Goal: Share content: Share content

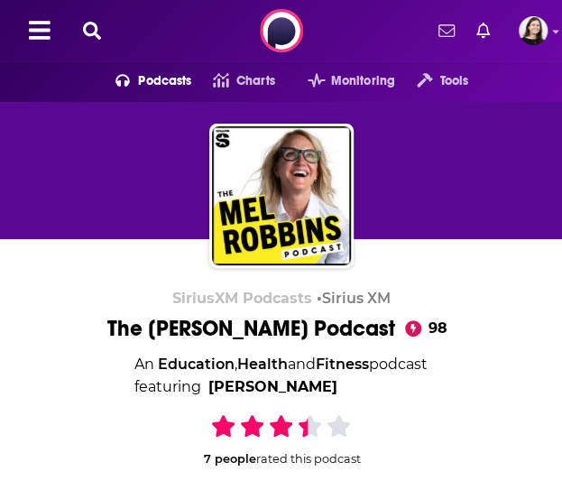
click at [70, 282] on div "SiriusXM Podcasts • Sirius XM The [PERSON_NAME] Podcast 98 An Education , Healt…" at bounding box center [281, 448] width 562 height 418
click at [536, 30] on img "Logged in as lucynalen" at bounding box center [532, 30] width 29 height 29
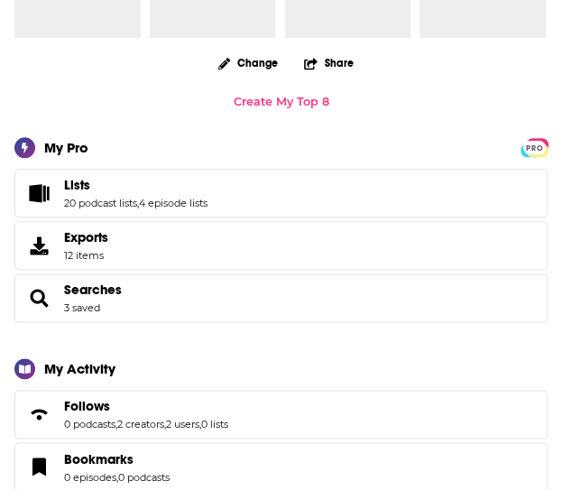
scroll to position [408, 0]
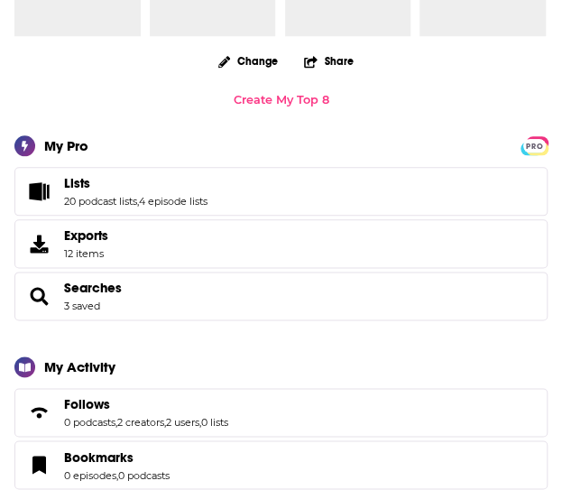
click at [321, 164] on div "PRO My Pro Lists 20 podcast lists , 4 episode lists Exports 12 items Searches 3…" at bounding box center [280, 227] width 533 height 185
click at [274, 180] on span "Lists 20 podcast lists , 4 episode lists" at bounding box center [280, 191] width 533 height 49
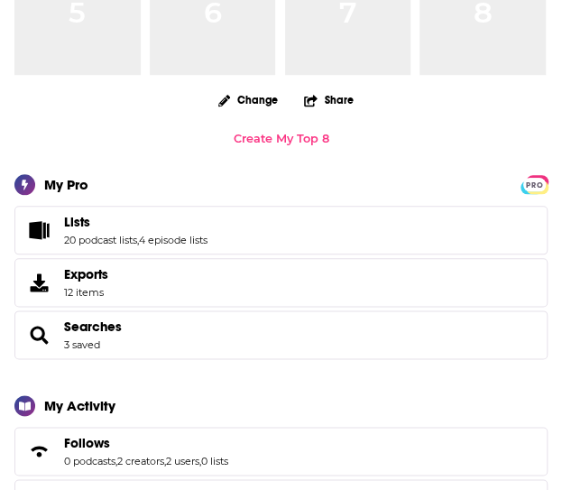
scroll to position [368, 0]
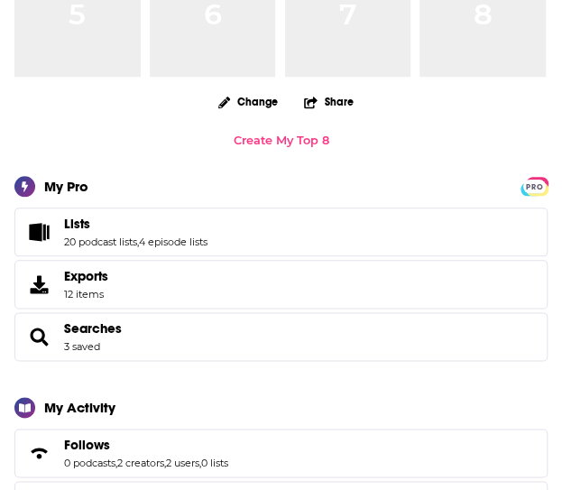
click at [59, 221] on span "Lists 20 podcast lists , 4 episode lists" at bounding box center [280, 231] width 533 height 49
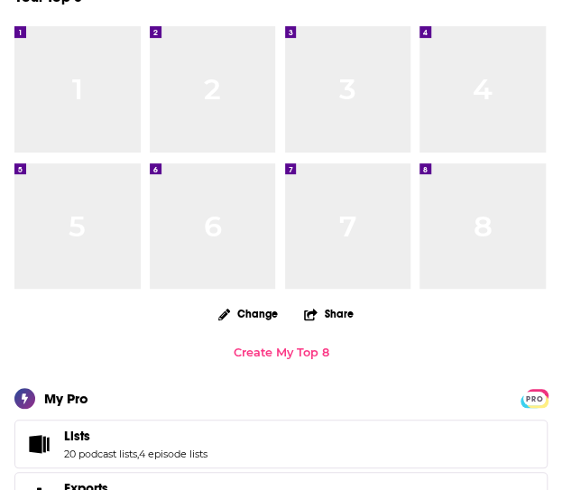
scroll to position [0, 0]
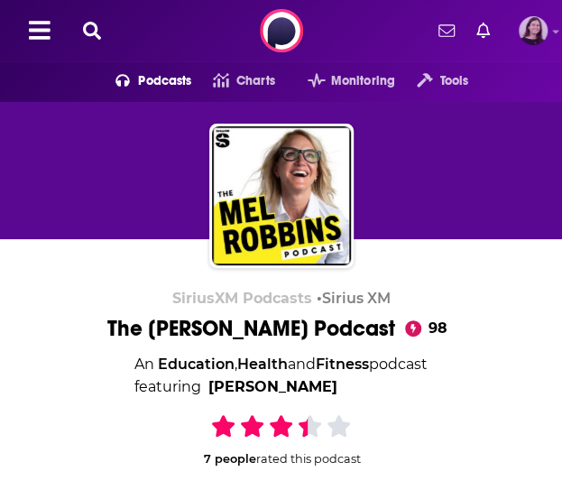
click at [555, 37] on div at bounding box center [555, 32] width 7 height 21
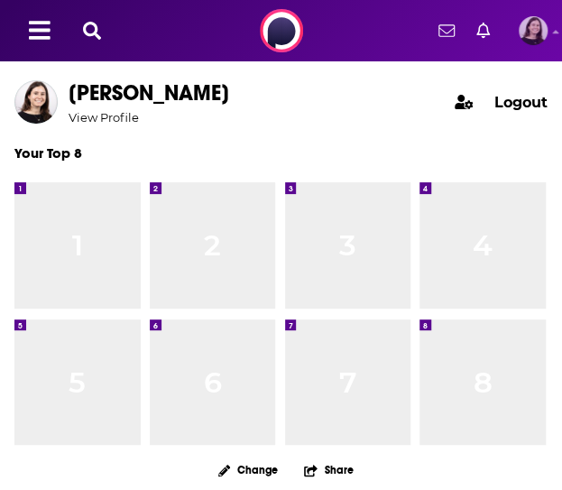
click at [555, 37] on div at bounding box center [555, 32] width 7 height 21
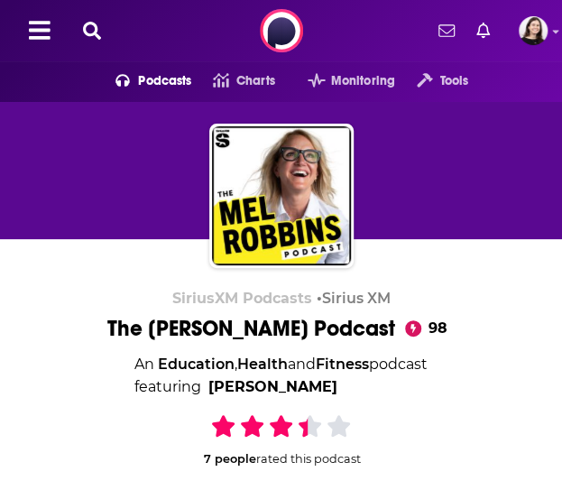
click at [43, 33] on icon at bounding box center [40, 30] width 22 height 24
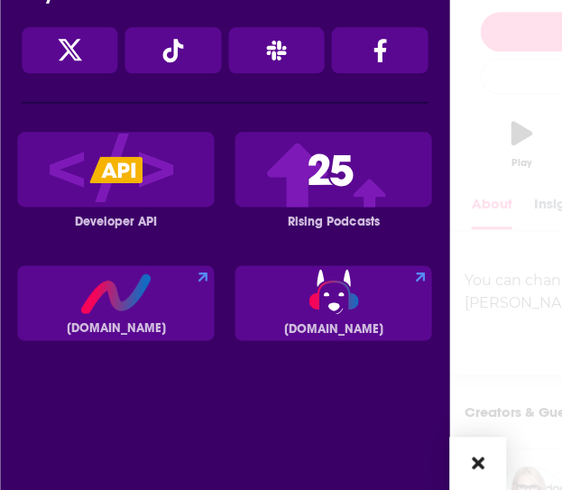
scroll to position [55, 0]
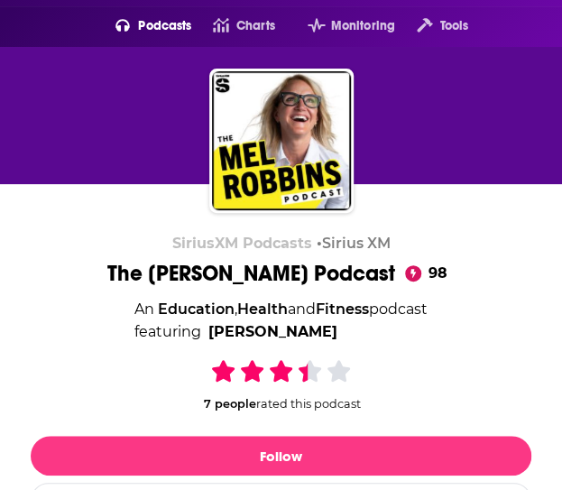
scroll to position [0, 0]
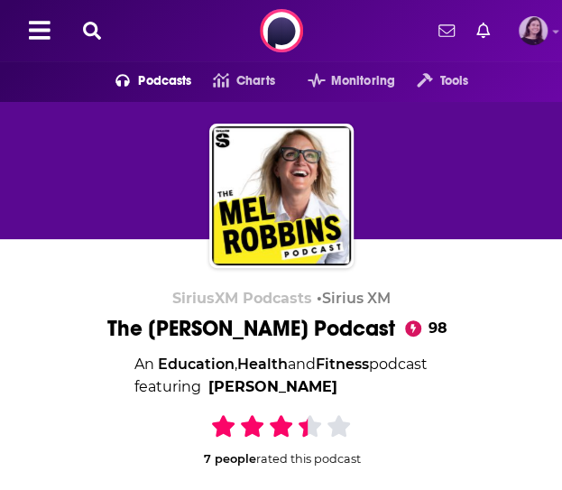
click at [528, 19] on img "Logged in as lucynalen" at bounding box center [532, 30] width 29 height 29
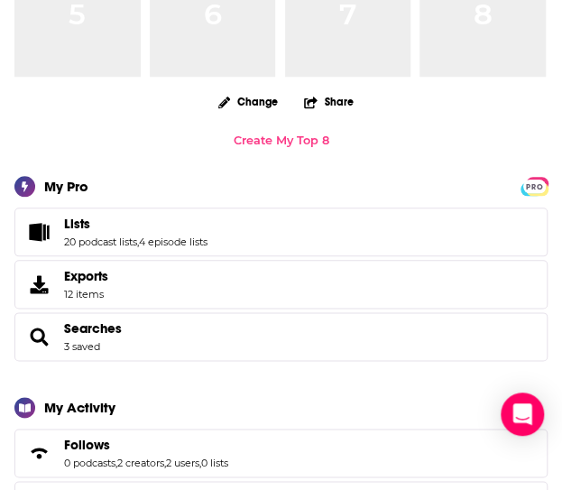
scroll to position [385, 0]
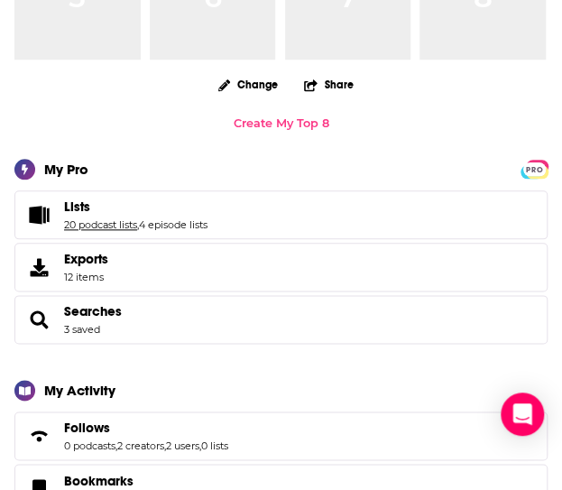
click at [105, 219] on link "20 podcast lists" at bounding box center [100, 224] width 73 height 13
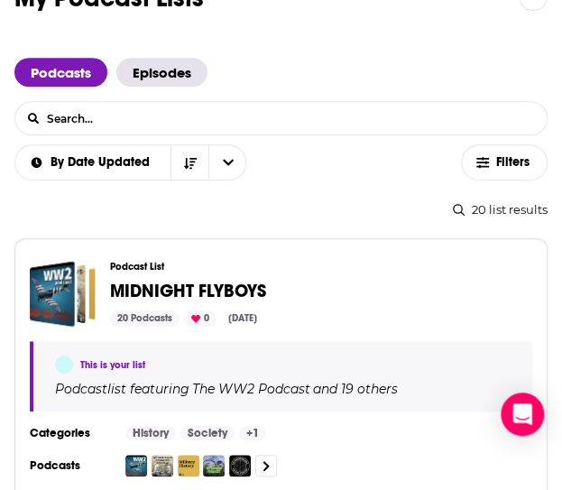
scroll to position [176, 0]
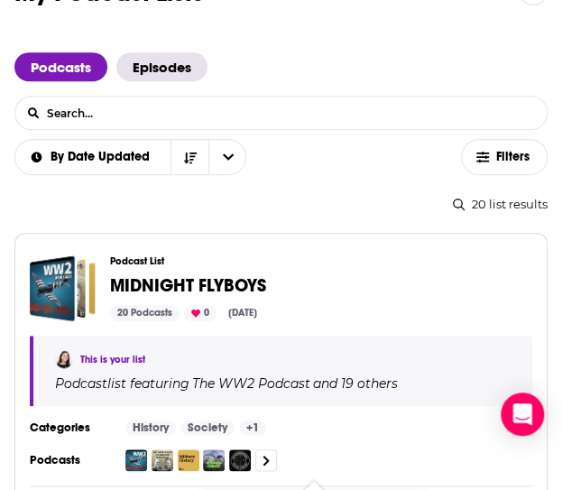
click at [216, 280] on span "MIDNIGHT FLYBOYS" at bounding box center [188, 285] width 156 height 23
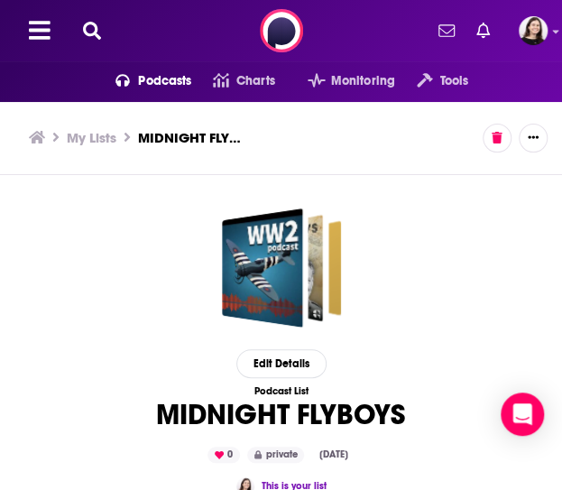
scroll to position [61, 0]
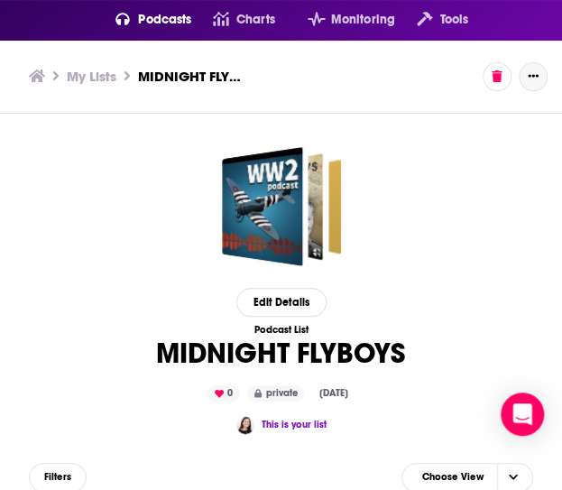
click at [527, 79] on icon "Show More Button" at bounding box center [532, 75] width 11 height 11
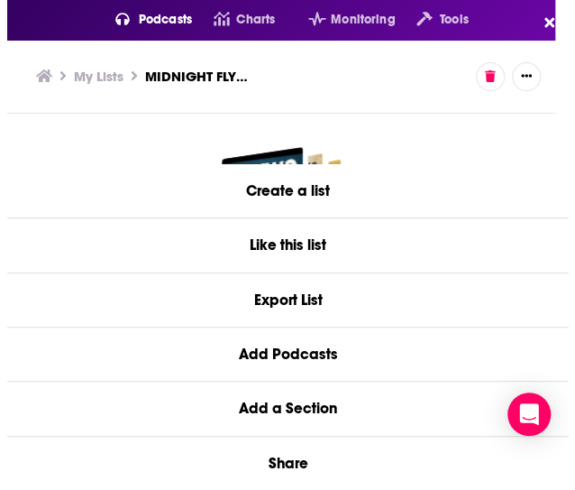
scroll to position [0, 0]
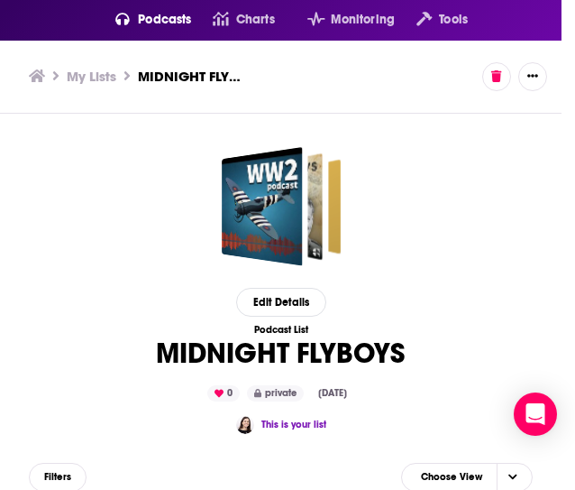
click at [400, 115] on div "Create a list Like this list Export List Add Podcasts Add a Section Share" at bounding box center [287, 245] width 575 height 490
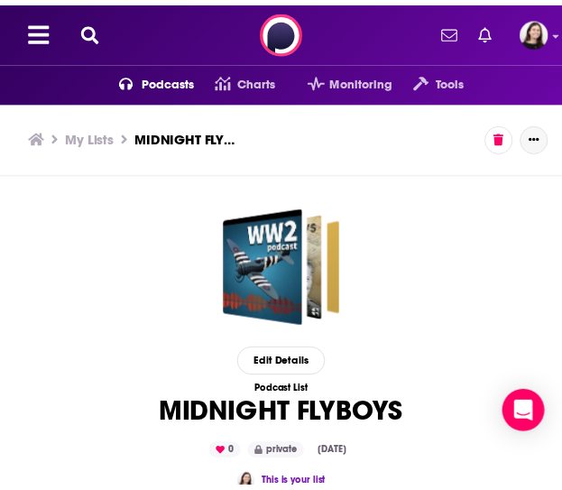
scroll to position [61, 0]
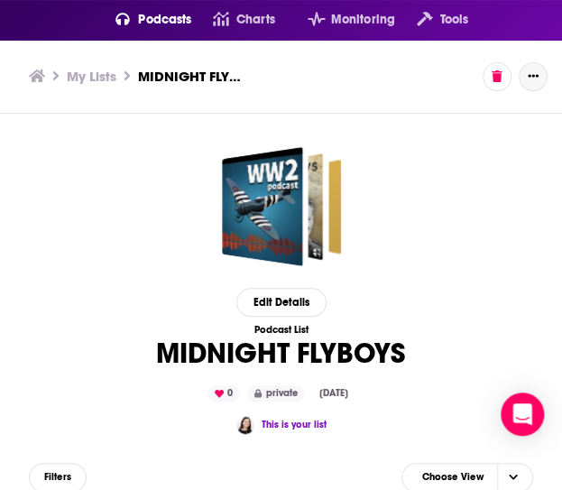
click at [531, 78] on icon "Show More Button" at bounding box center [532, 75] width 11 height 11
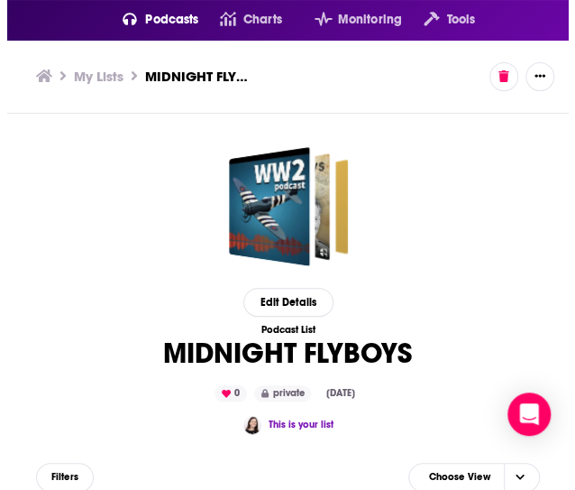
scroll to position [0, 0]
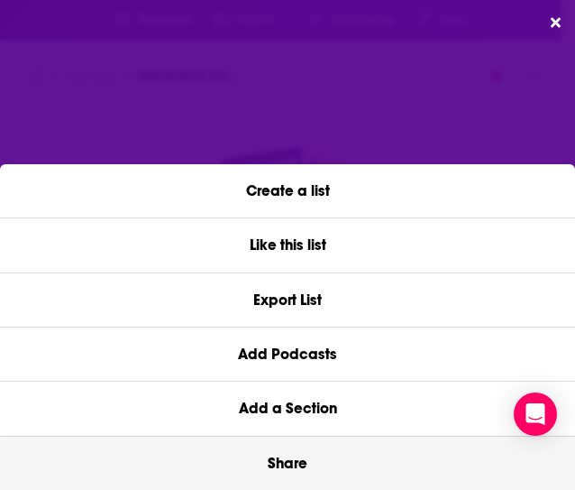
click at [282, 459] on button "Share" at bounding box center [287, 462] width 575 height 53
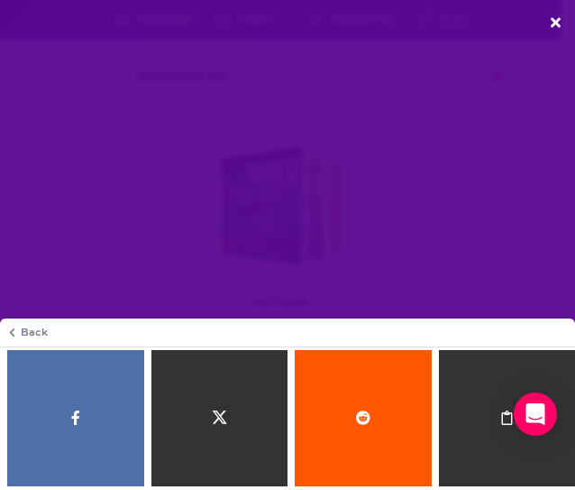
click at [471, 426] on div "Podchaser Dialog" at bounding box center [507, 418] width 137 height 137
